Goal: Book appointment/travel/reservation

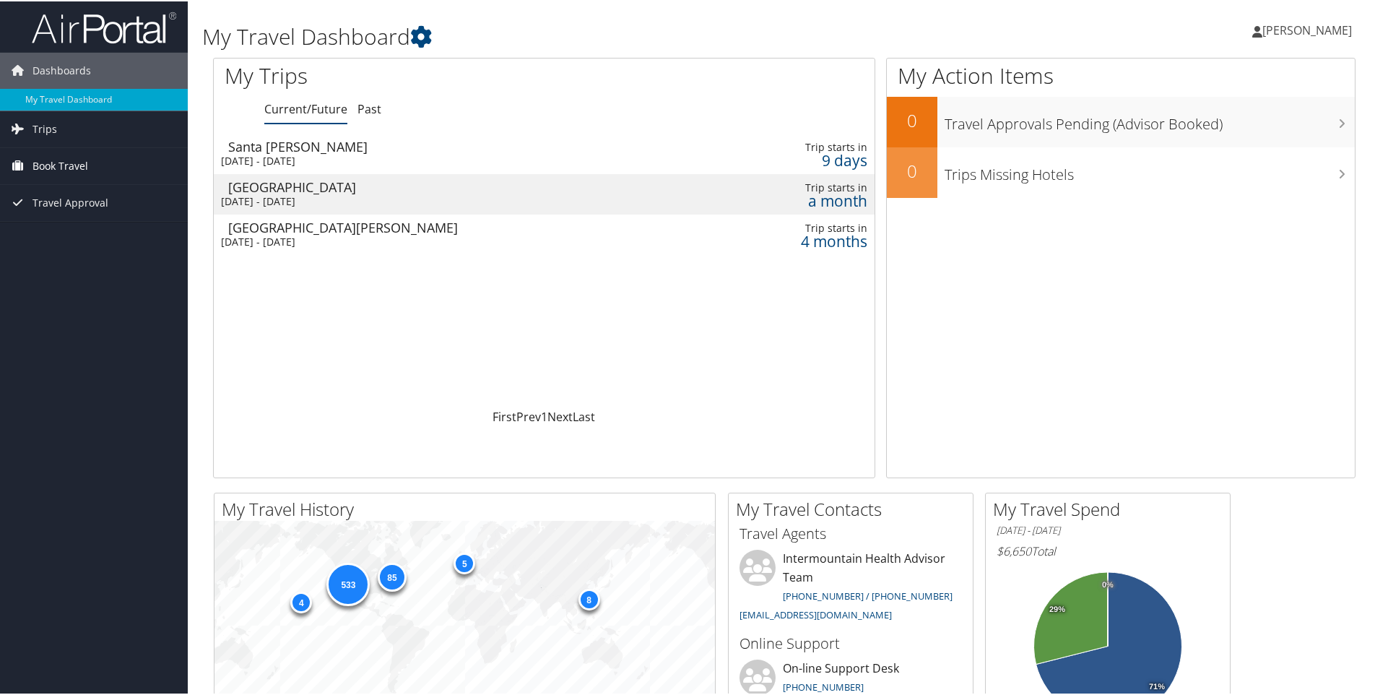
click at [54, 156] on span "Book Travel" at bounding box center [61, 165] width 56 height 36
click at [86, 236] on link "Book/Manage Online Trips" at bounding box center [94, 237] width 188 height 22
